Goal: Check status: Check status

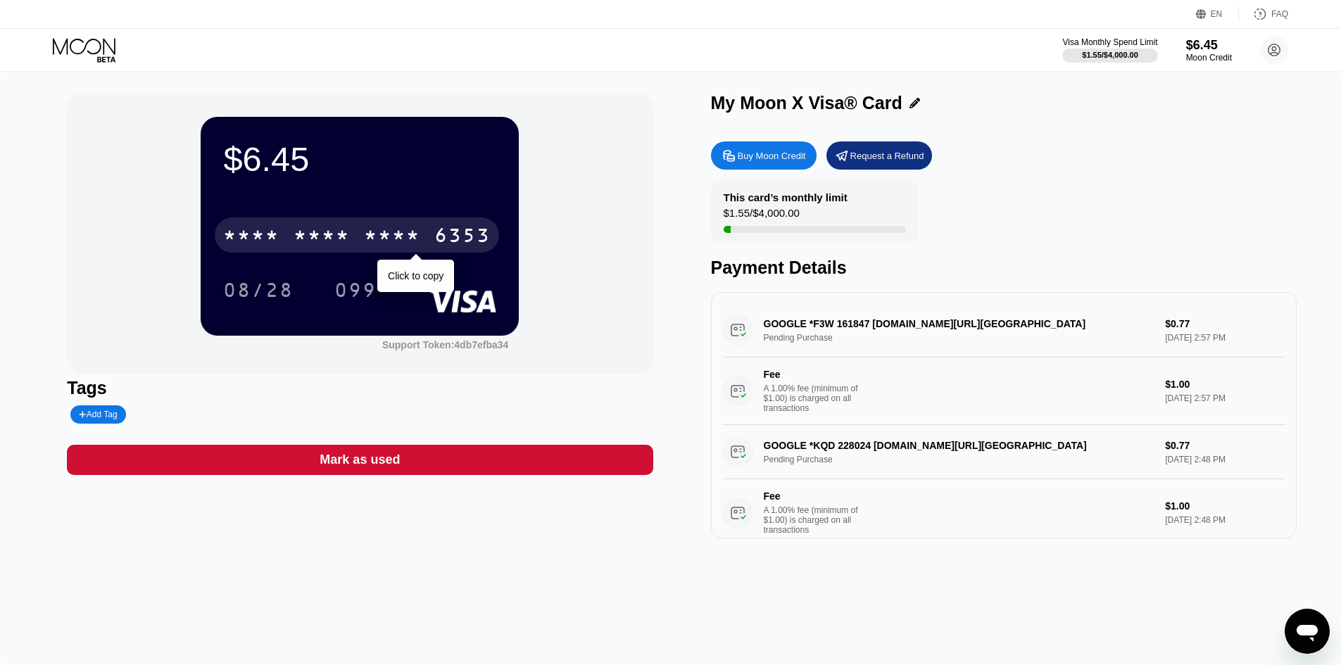
click at [361, 228] on div "* * * * * * * * * * * * 6353" at bounding box center [357, 235] width 284 height 35
click at [351, 235] on div "* * * * * * * * * * * * 6353" at bounding box center [357, 235] width 284 height 35
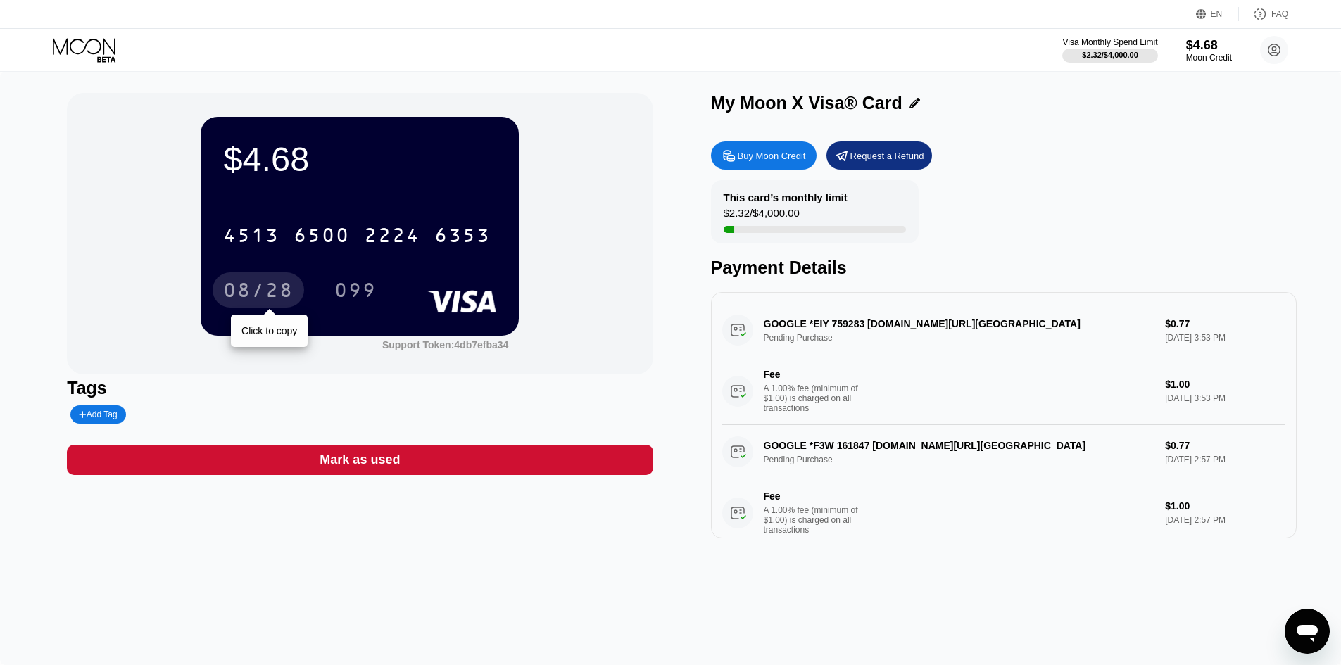
click at [282, 295] on div "08/28" at bounding box center [258, 292] width 70 height 23
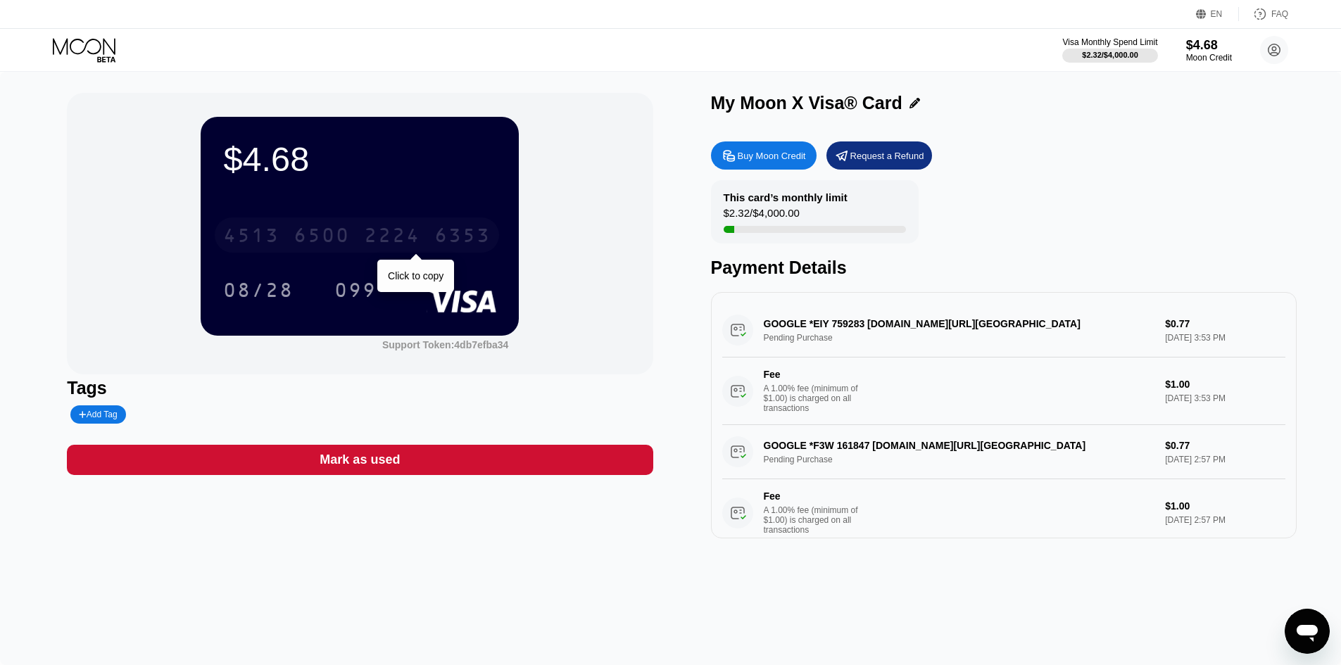
click at [431, 235] on div "[CREDIT_CARD_NUMBER]" at bounding box center [357, 235] width 284 height 35
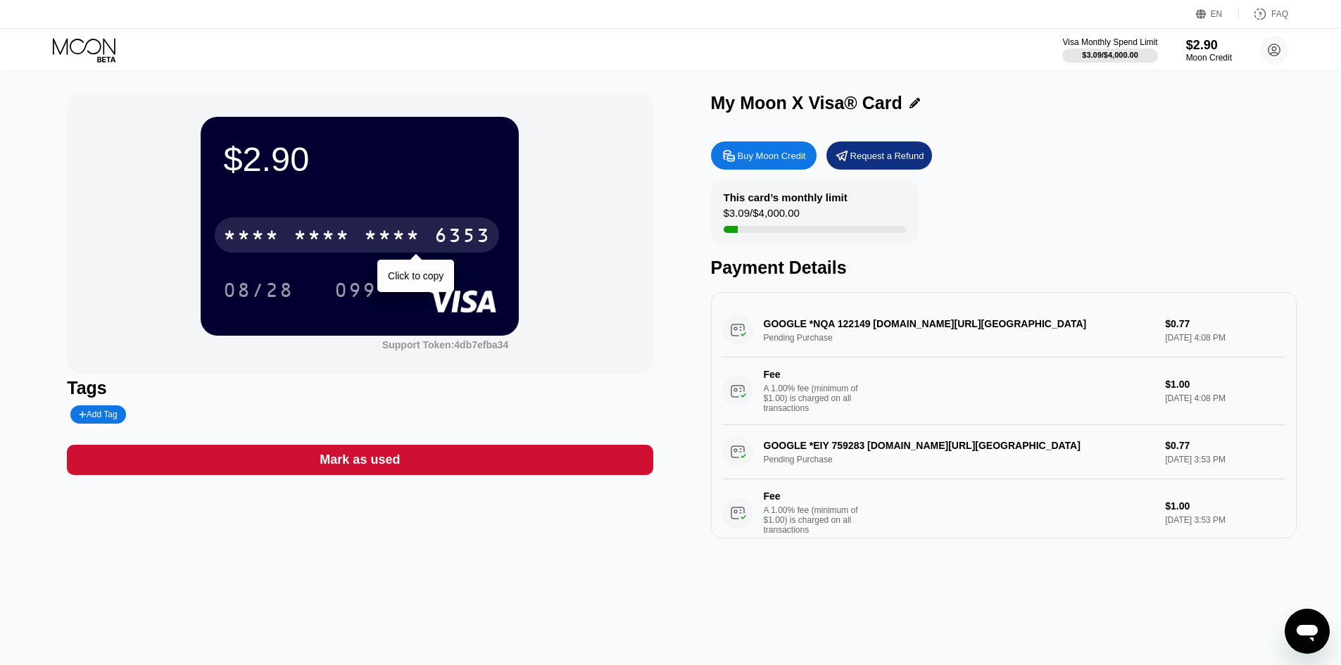
click at [289, 237] on div "* * * * * * * * * * * * 6353" at bounding box center [357, 235] width 284 height 35
drag, startPoint x: 358, startPoint y: 224, endPoint x: 359, endPoint y: 236, distance: 12.1
click at [358, 224] on div "* * * * * * * * * * * * 6353" at bounding box center [357, 235] width 284 height 35
click at [389, 249] on div "2224" at bounding box center [392, 237] width 56 height 23
